Goal: Information Seeking & Learning: Find specific fact

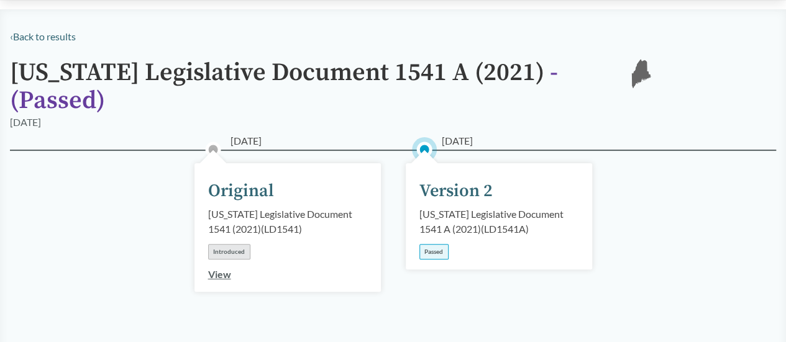
scroll to position [62, 0]
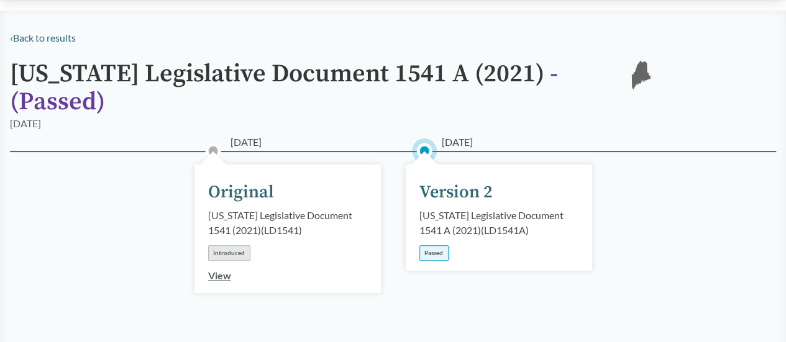
click at [433, 246] on div "Passed" at bounding box center [434, 254] width 29 height 16
click at [450, 180] on div "Version 2" at bounding box center [456, 193] width 73 height 26
click at [449, 180] on div "Version 2" at bounding box center [456, 193] width 73 height 26
click at [226, 270] on link "View" at bounding box center [219, 276] width 23 height 12
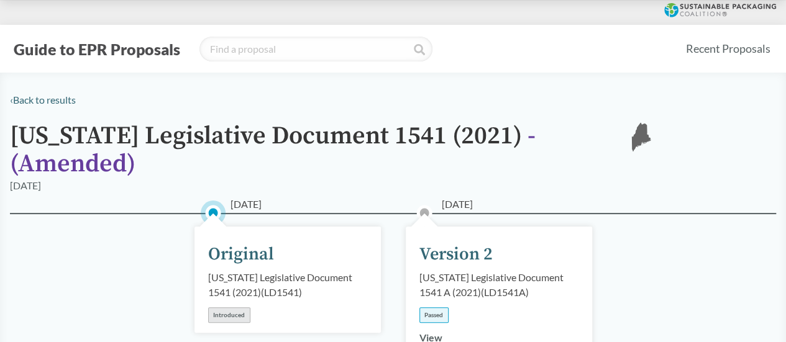
scroll to position [62, 0]
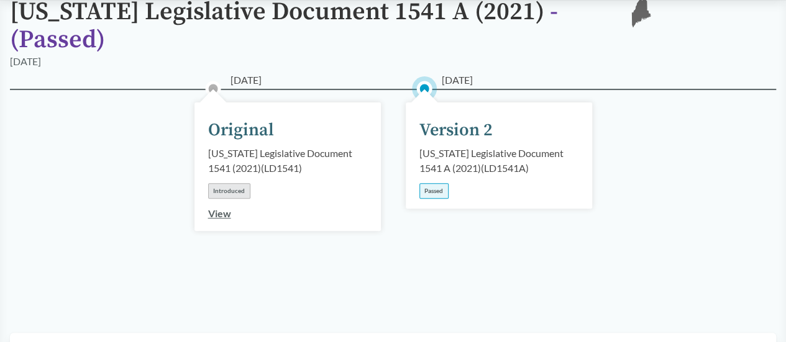
scroll to position [311, 0]
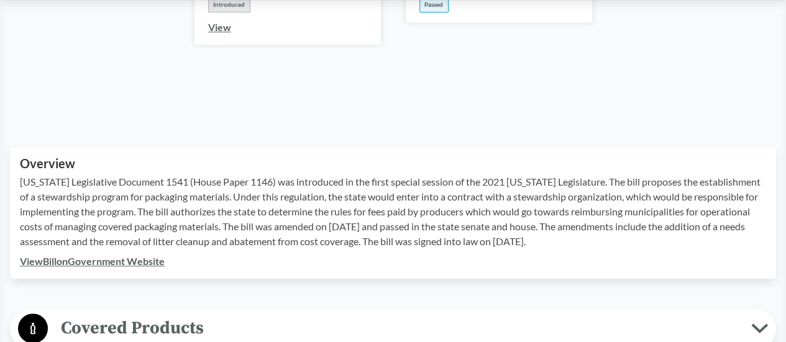
click at [142, 254] on div "View Bill on Government Website" at bounding box center [393, 261] width 747 height 15
click at [146, 255] on link "View Bill on Government Website" at bounding box center [92, 261] width 145 height 12
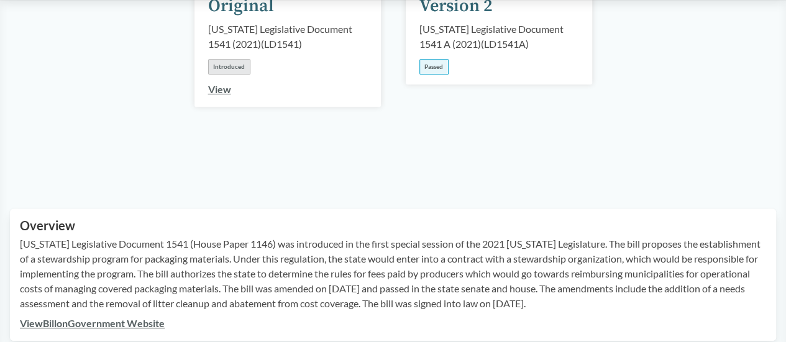
scroll to position [186, 0]
